Goal: Navigation & Orientation: Go to known website

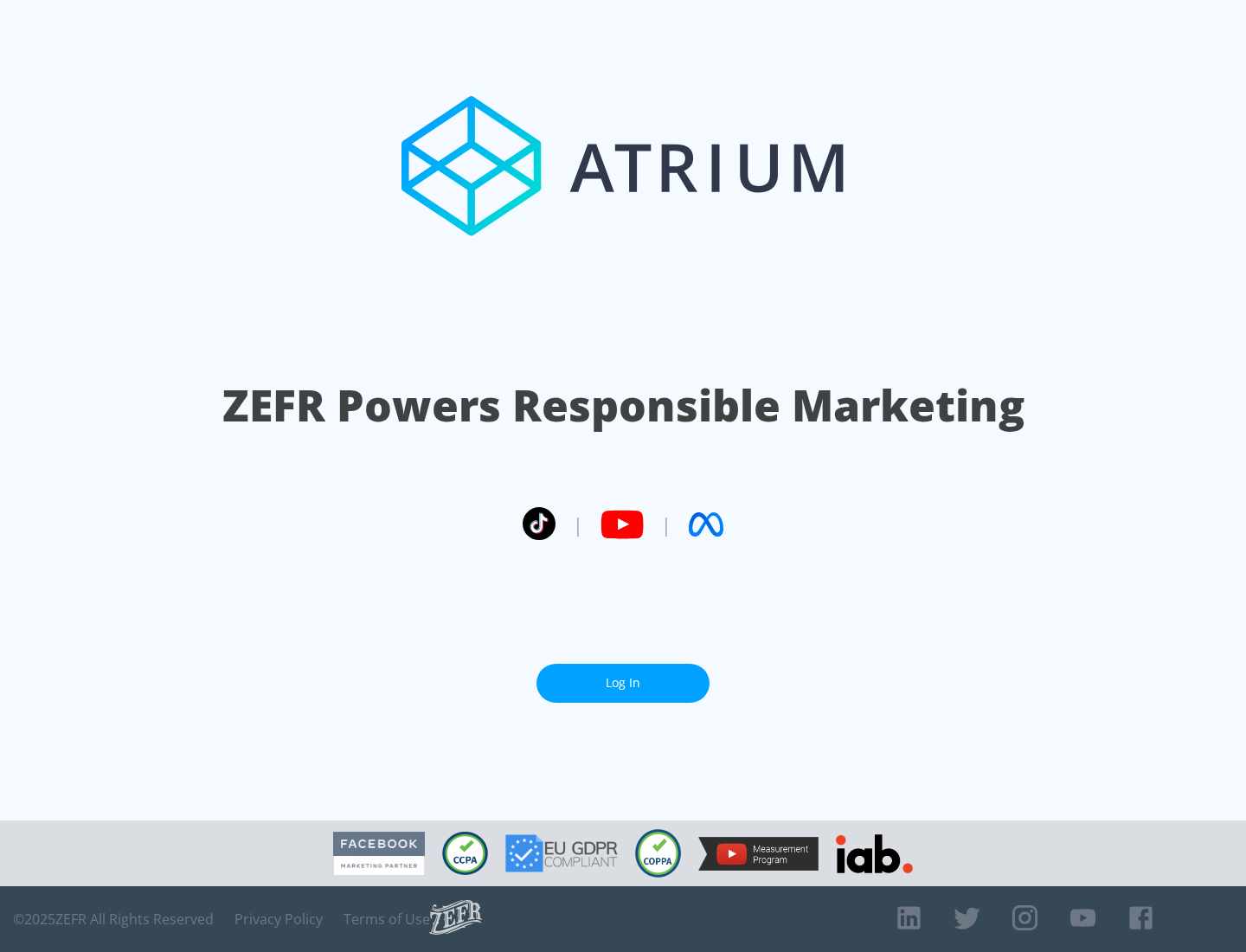
click at [623, 683] on link "Log In" at bounding box center [623, 683] width 173 height 38
